Goal: Task Accomplishment & Management: Use online tool/utility

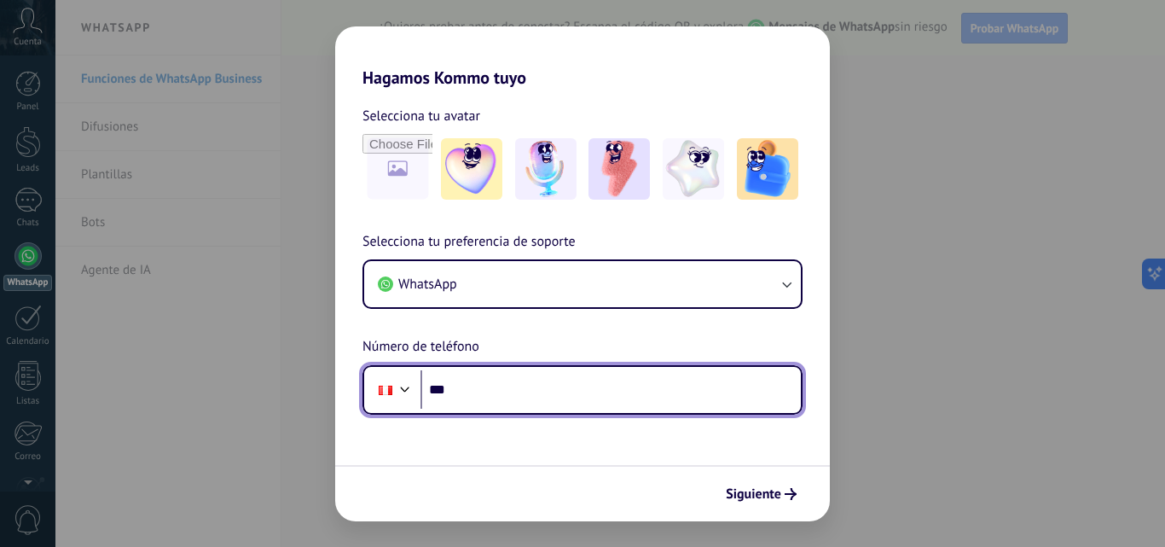
click at [473, 402] on input "***" at bounding box center [611, 389] width 380 height 39
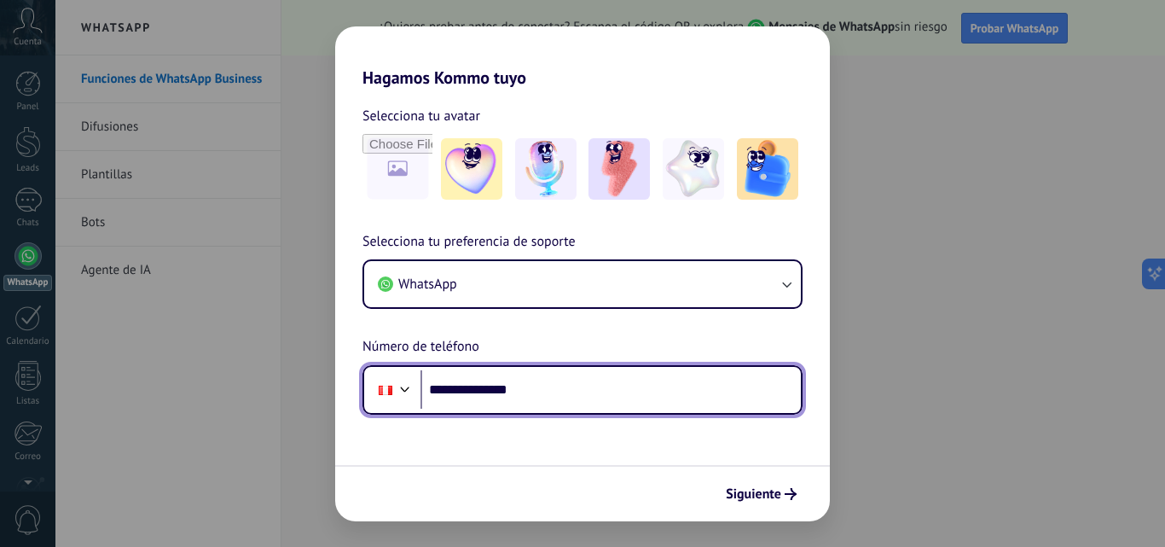
type input "**********"
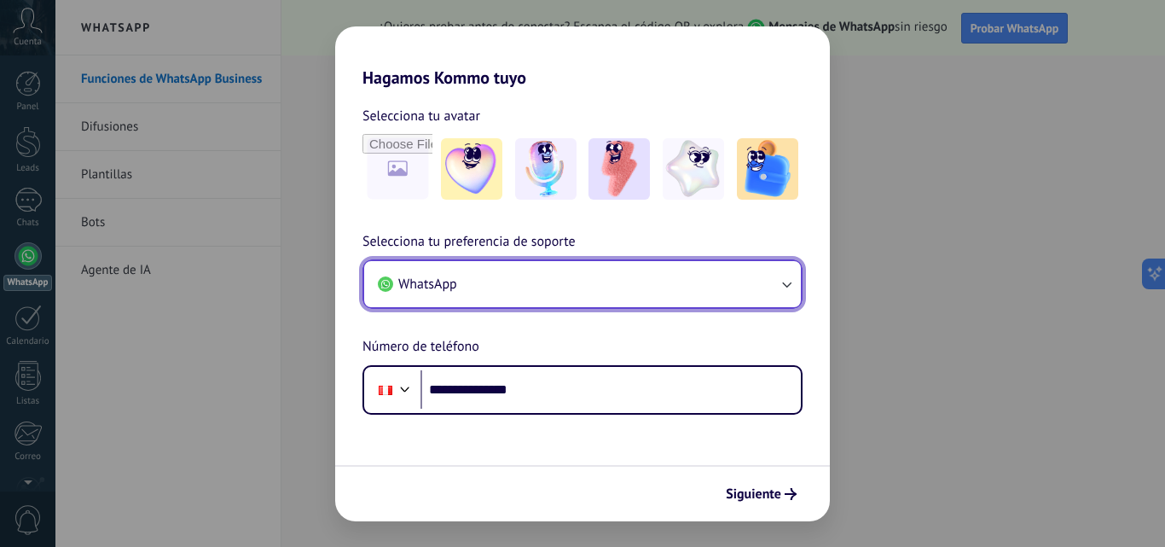
click at [492, 278] on button "WhatsApp" at bounding box center [582, 284] width 437 height 46
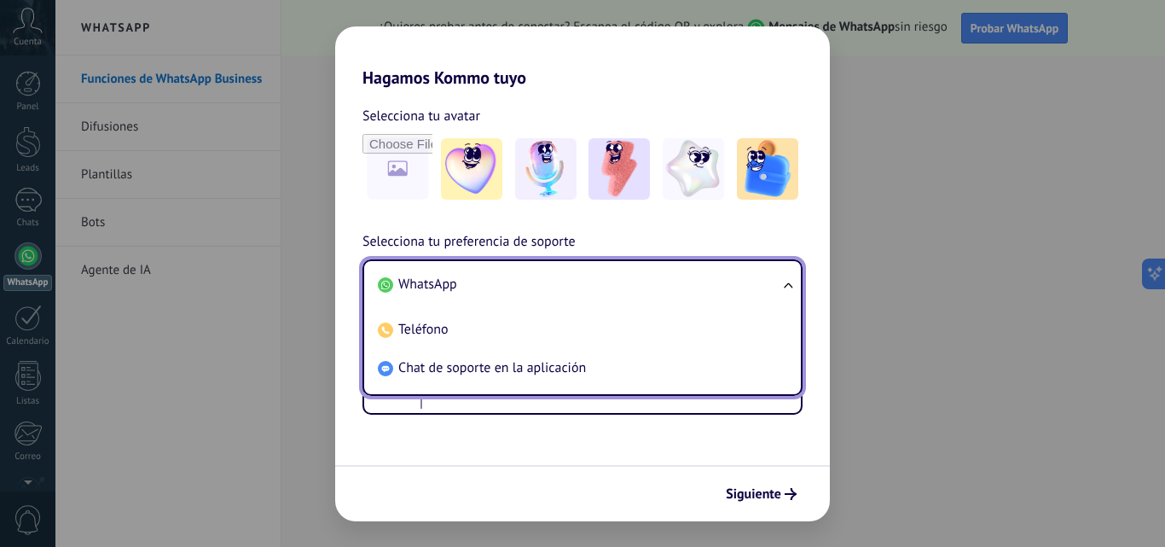
click at [758, 280] on li "WhatsApp" at bounding box center [579, 284] width 416 height 38
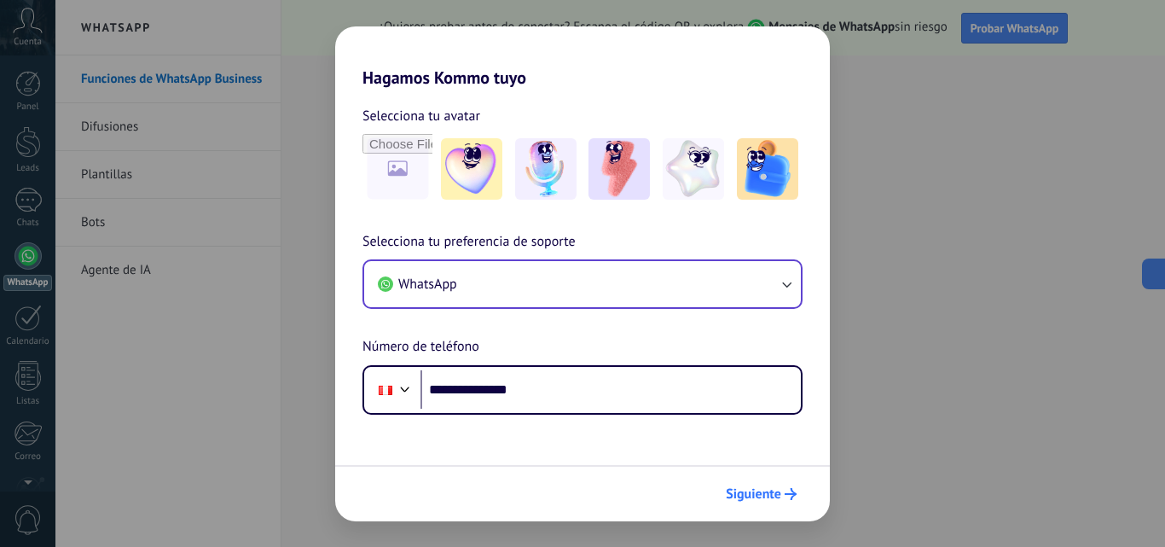
click at [774, 502] on button "Siguiente" at bounding box center [761, 493] width 86 height 29
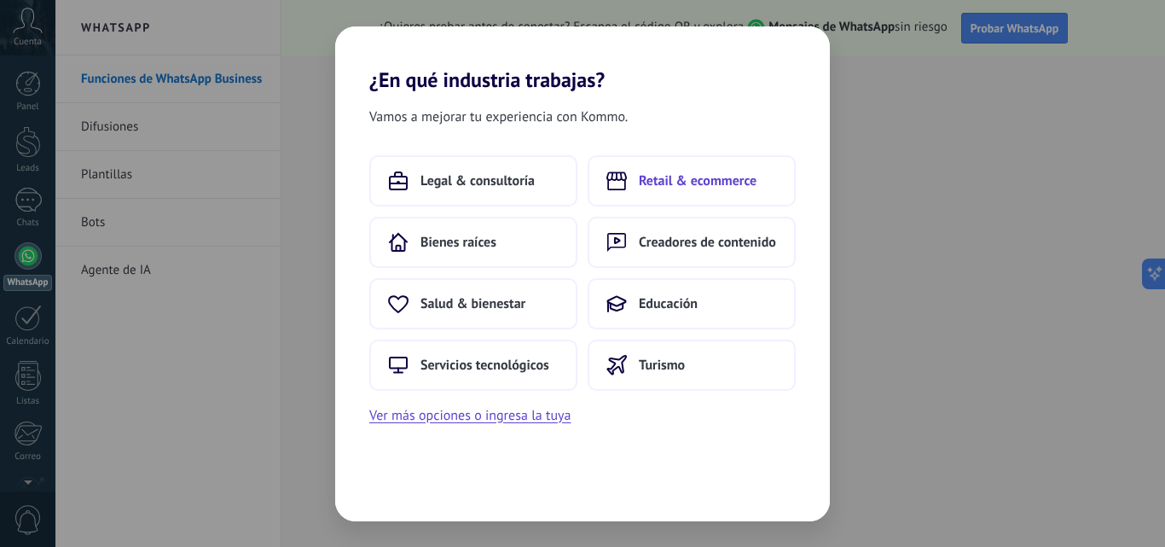
click at [682, 173] on span "Retail & ecommerce" at bounding box center [698, 180] width 118 height 17
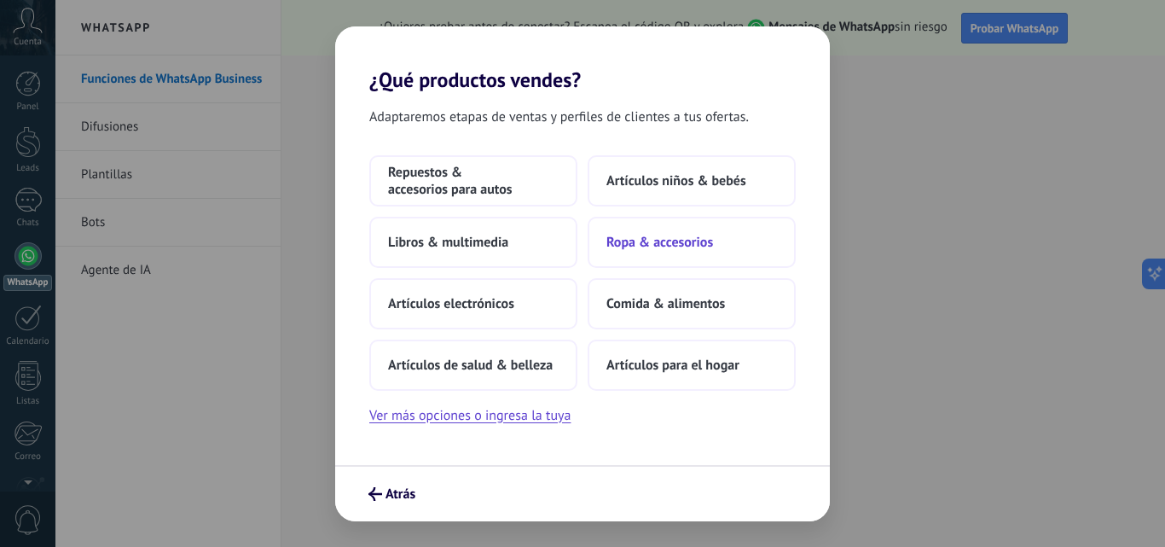
click at [635, 256] on button "Ropa & accesorios" at bounding box center [692, 242] width 208 height 51
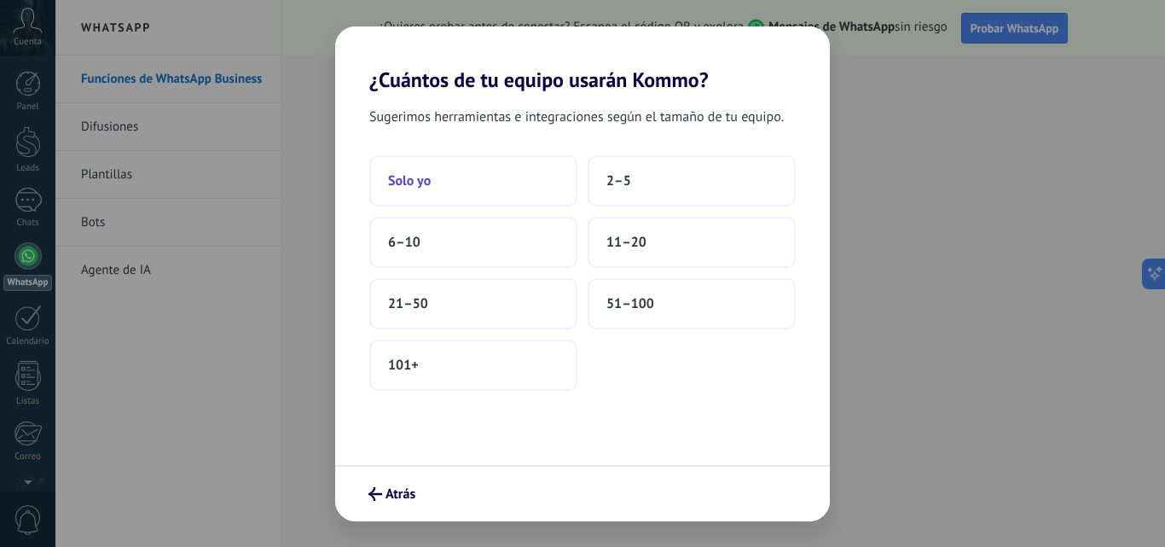
click at [422, 190] on button "Solo yo" at bounding box center [473, 180] width 208 height 51
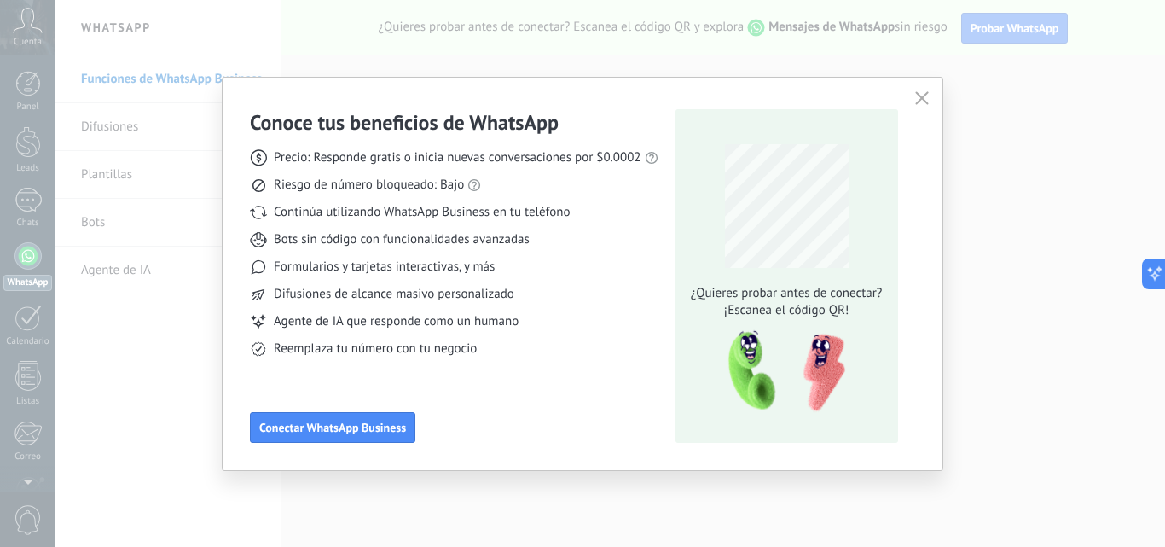
drag, startPoint x: 374, startPoint y: 78, endPoint x: 550, endPoint y: 480, distance: 439.3
click at [551, 506] on div "Conoce tus beneficios de WhatsApp Precio: Responde gratis o inicia nuevas conve…" at bounding box center [582, 273] width 1165 height 547
click at [340, 421] on span "Conectar WhatsApp Business" at bounding box center [332, 427] width 147 height 12
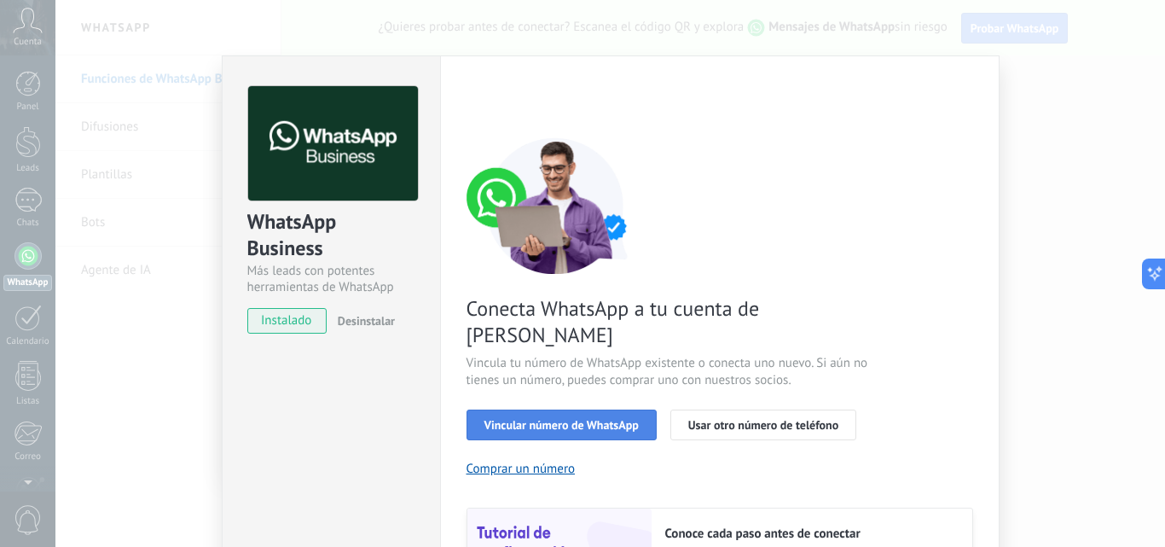
click at [521, 419] on span "Vincular número de WhatsApp" at bounding box center [561, 425] width 154 height 12
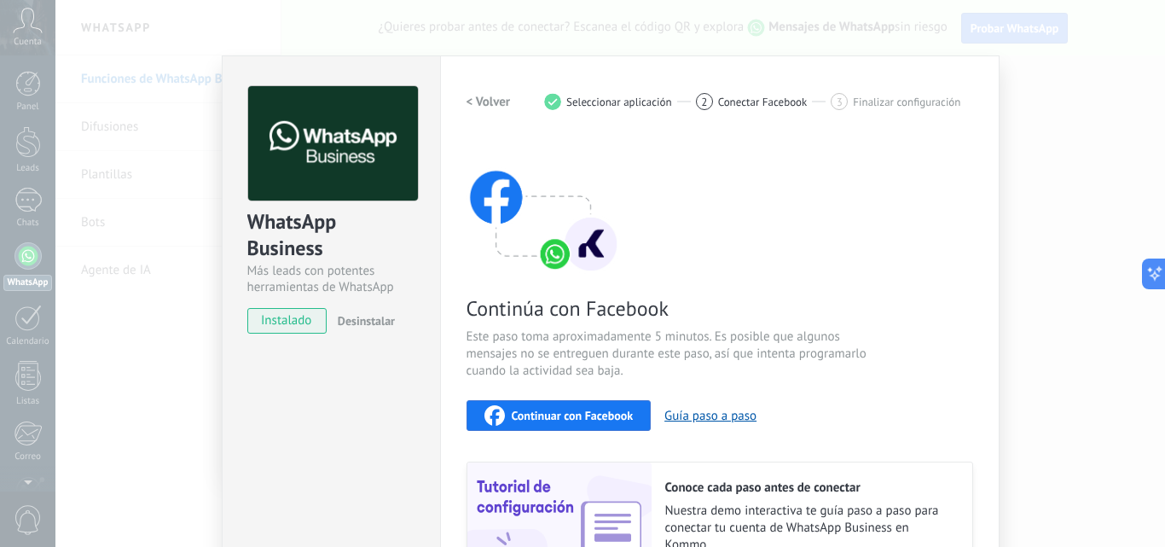
click at [530, 409] on span "Continuar con Facebook" at bounding box center [573, 415] width 122 height 12
